Goal: Information Seeking & Learning: Learn about a topic

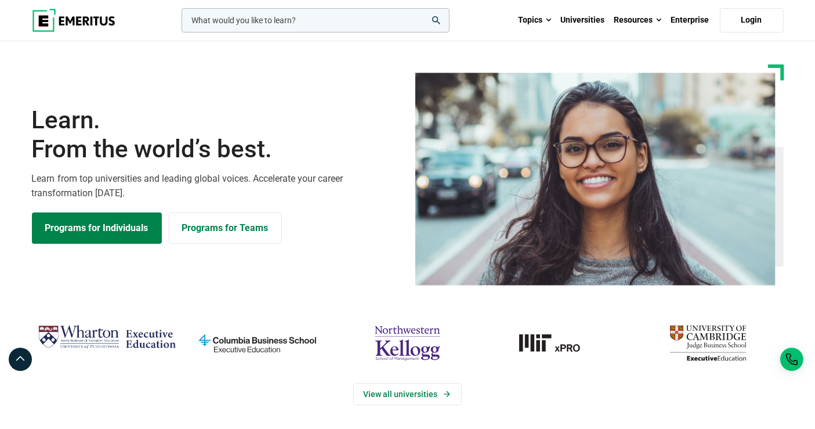
click at [261, 17] on input "woocommerce-product-search-field-0" at bounding box center [316, 20] width 268 height 24
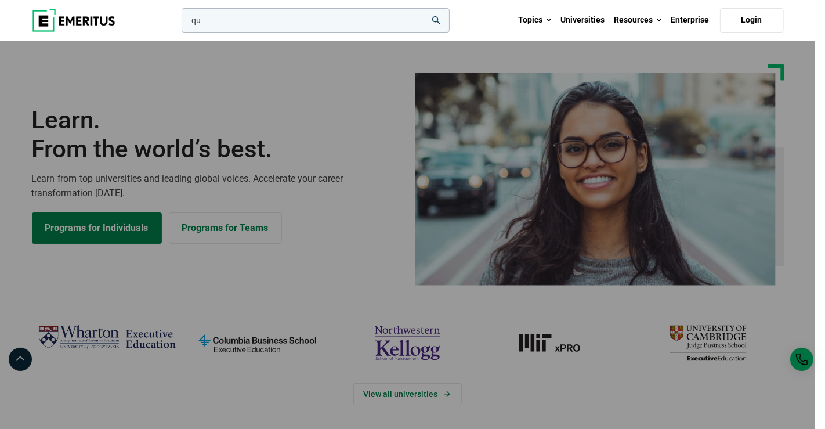
type input "q"
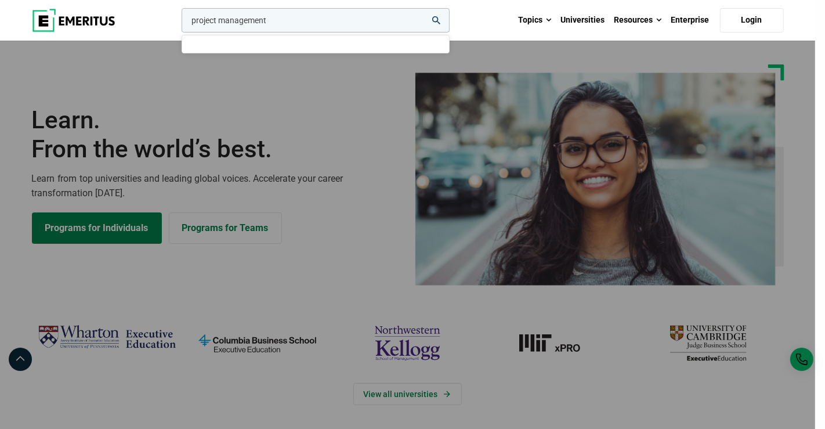
type input "project management"
click at [179, 23] on button "search" at bounding box center [179, 23] width 0 height 0
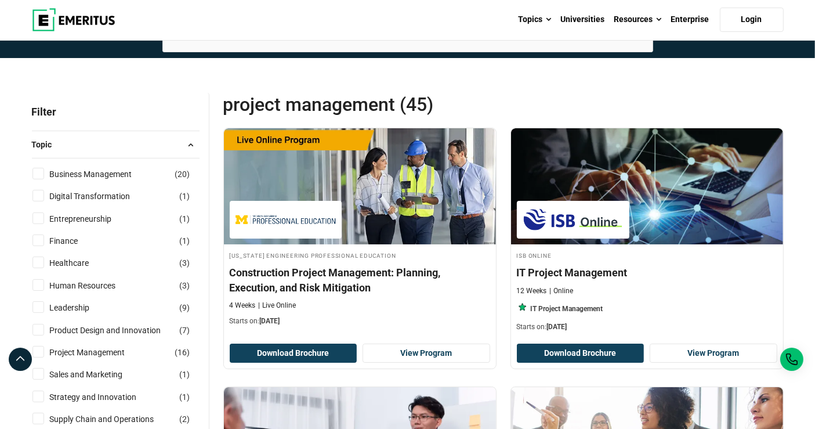
scroll to position [86, 0]
